Goal: Task Accomplishment & Management: Manage account settings

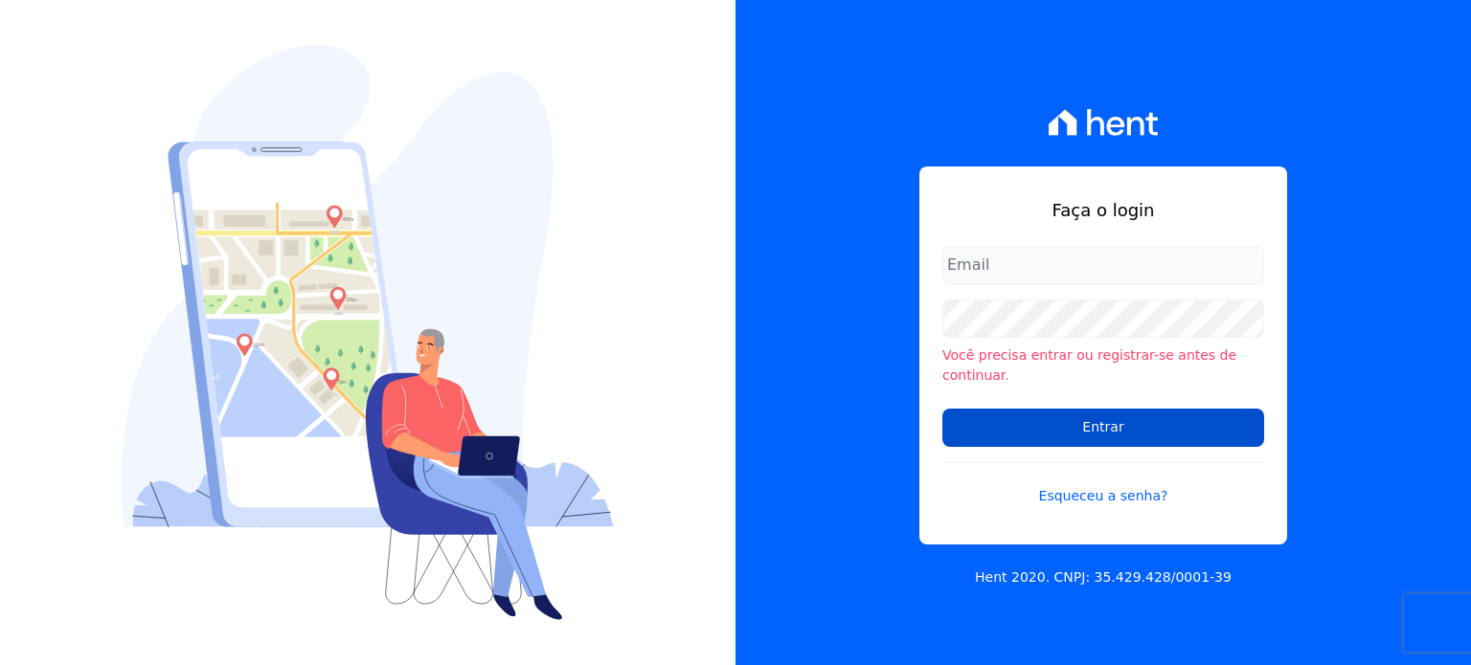
type input "mariny.neves@oliveirainc.com.br"
click at [1012, 413] on input "Entrar" at bounding box center [1103, 428] width 322 height 38
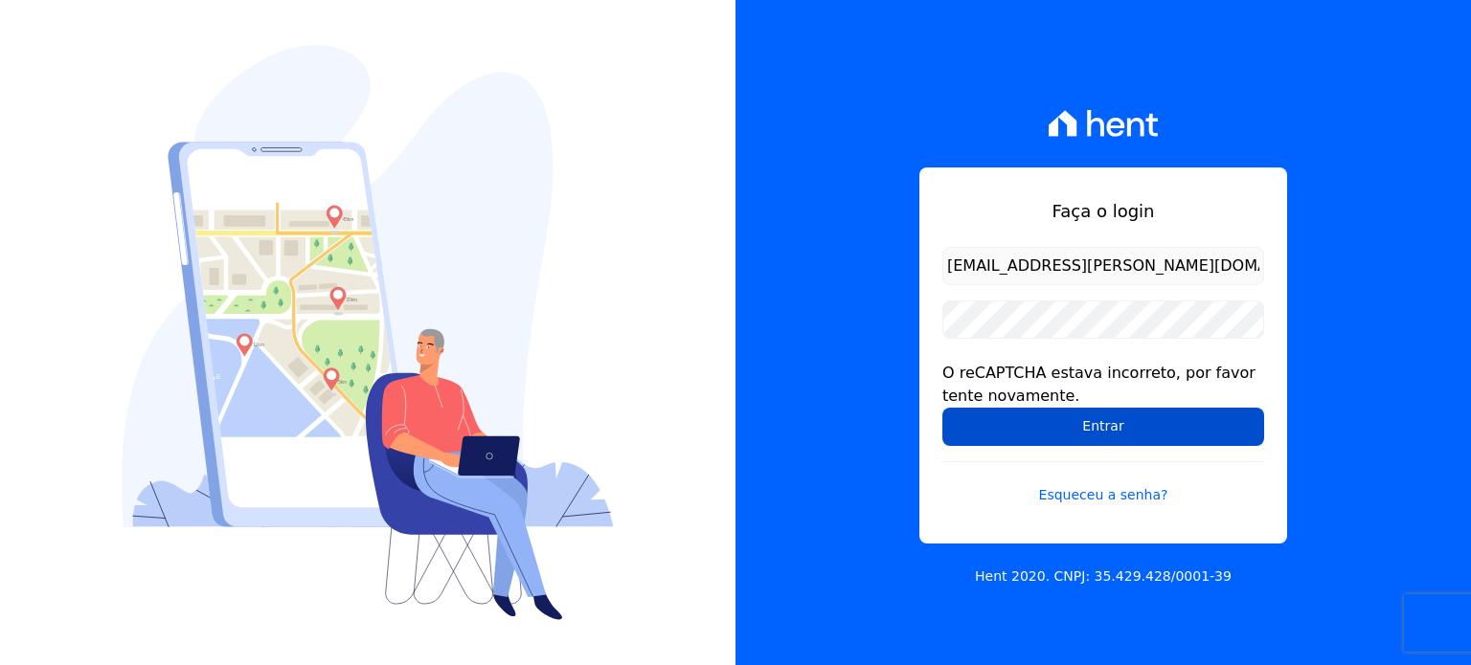
click at [1047, 438] on input "Entrar" at bounding box center [1103, 427] width 322 height 38
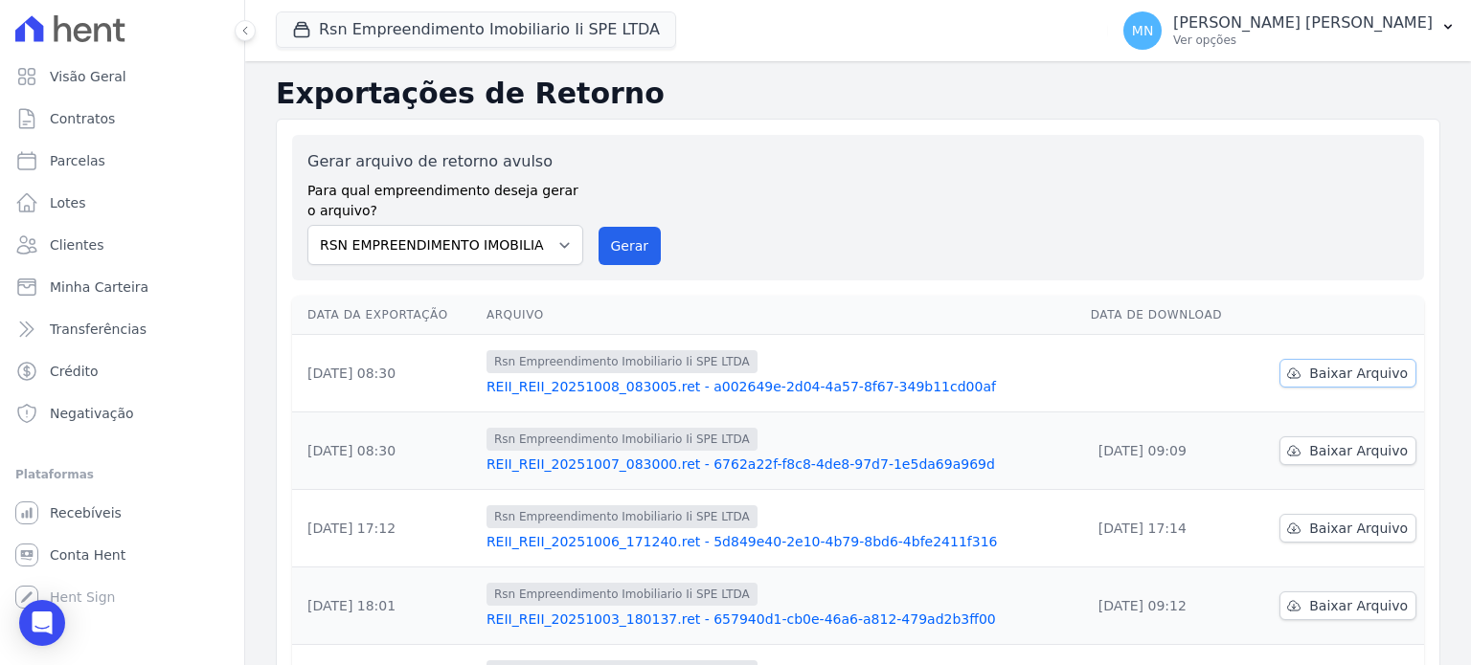
click at [1317, 364] on span "Baixar Arquivo" at bounding box center [1358, 373] width 99 height 19
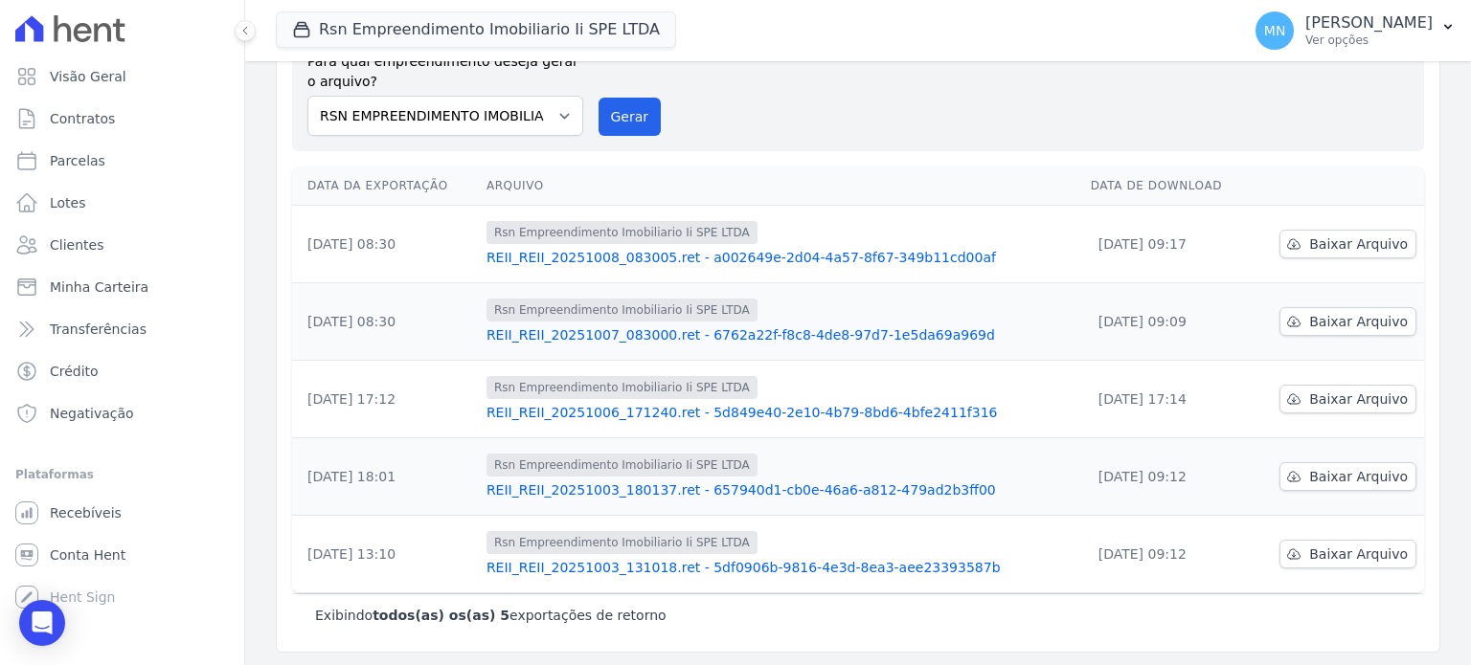
scroll to position [130, 0]
click at [87, 128] on link "Contratos" at bounding box center [122, 119] width 229 height 38
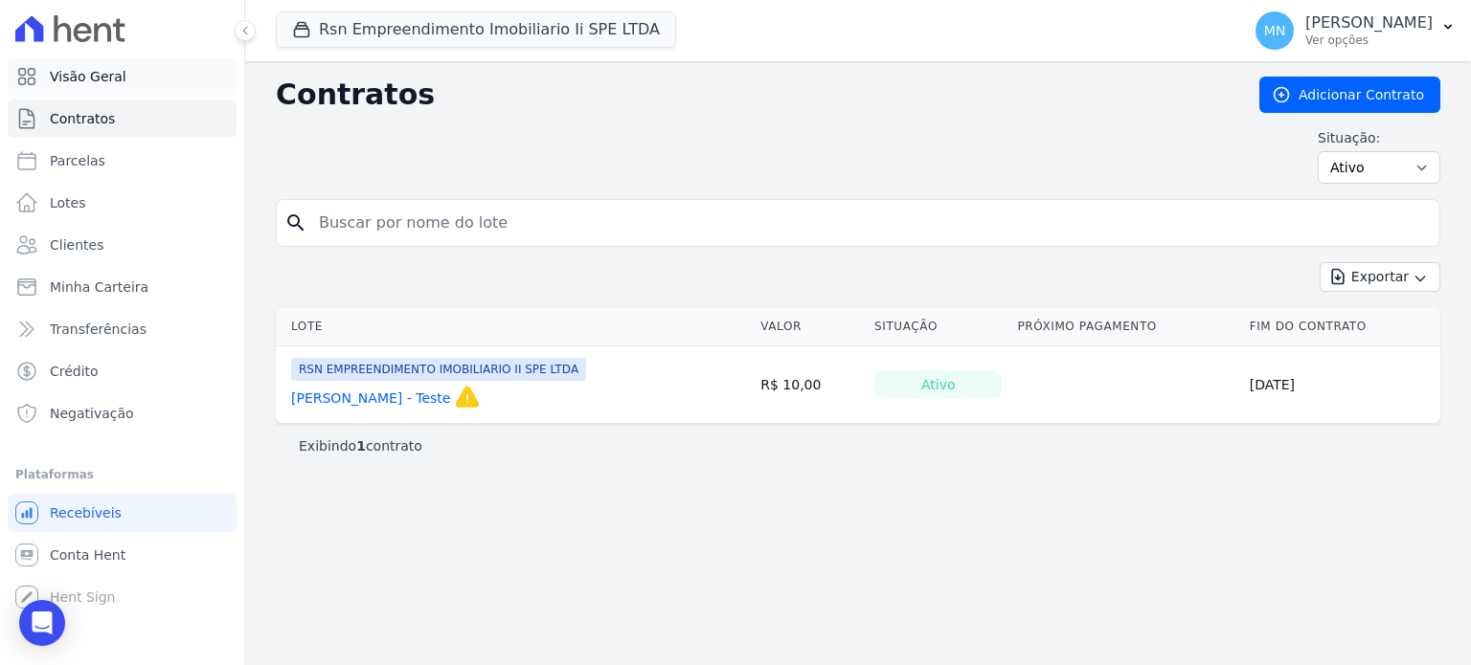
click at [125, 69] on link "Visão Geral" at bounding box center [122, 76] width 229 height 38
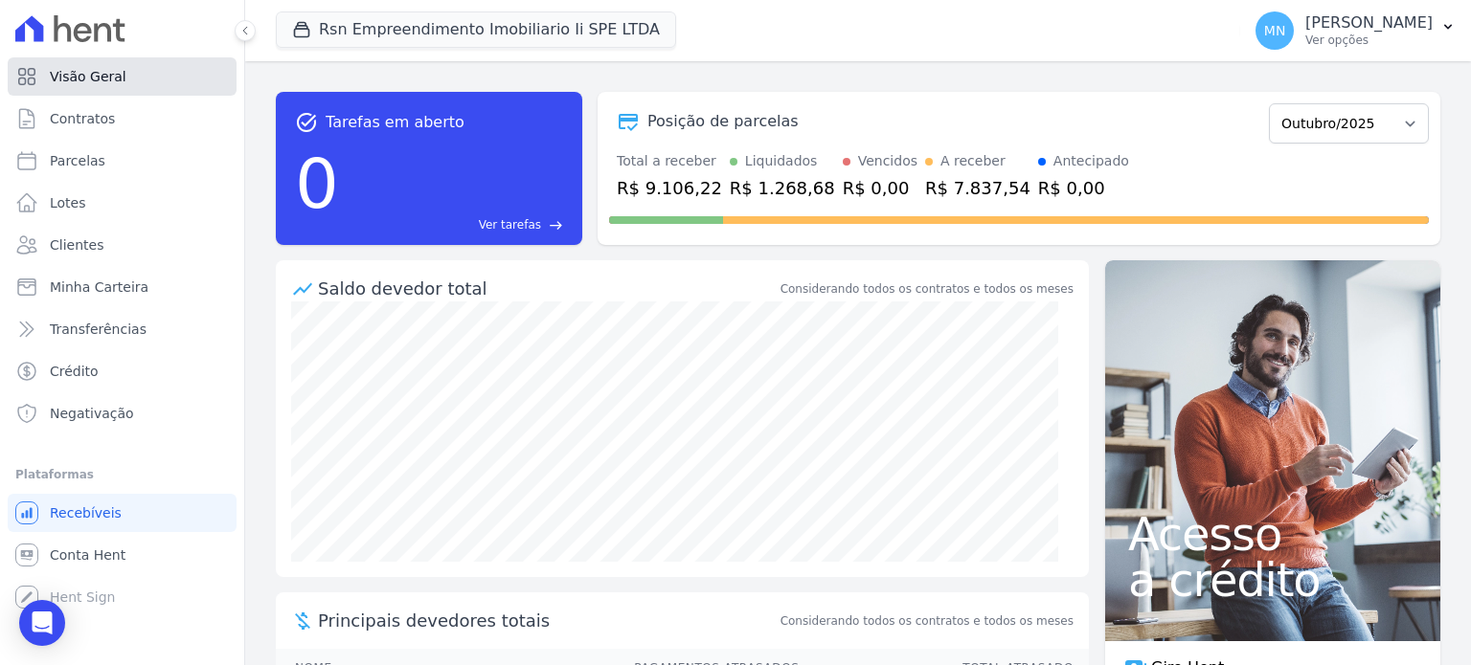
click at [104, 79] on span "Visão Geral" at bounding box center [88, 76] width 77 height 19
click at [92, 563] on span "Conta Hent" at bounding box center [88, 555] width 76 height 19
